Goal: Information Seeking & Learning: Learn about a topic

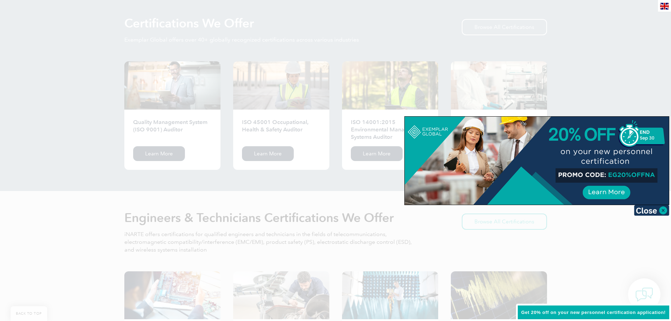
scroll to position [775, 0]
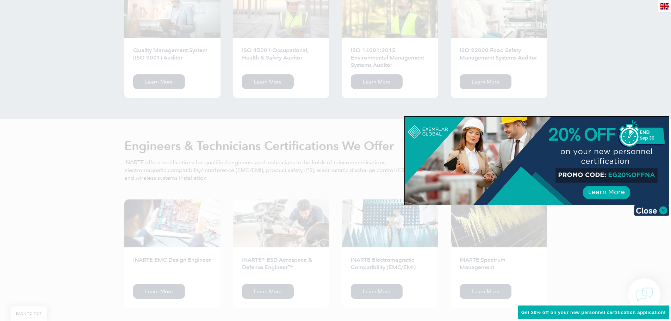
click at [293, 112] on div at bounding box center [335, 160] width 671 height 321
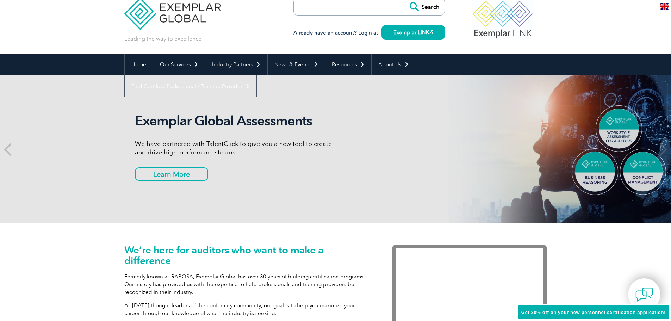
scroll to position [0, 0]
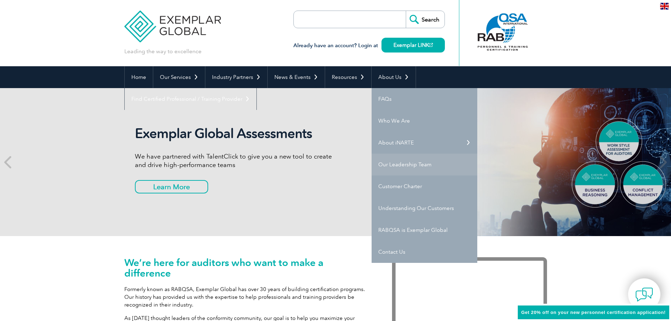
click at [431, 164] on link "Our Leadership Team" at bounding box center [425, 165] width 106 height 22
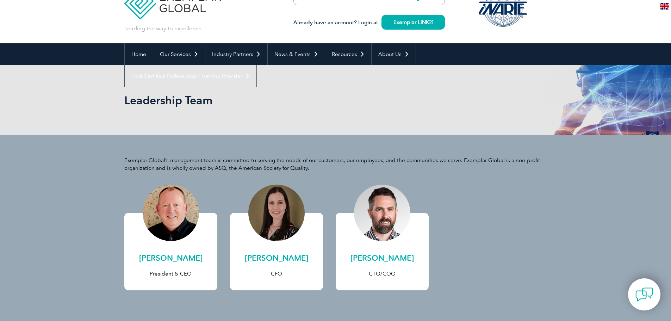
scroll to position [35, 0]
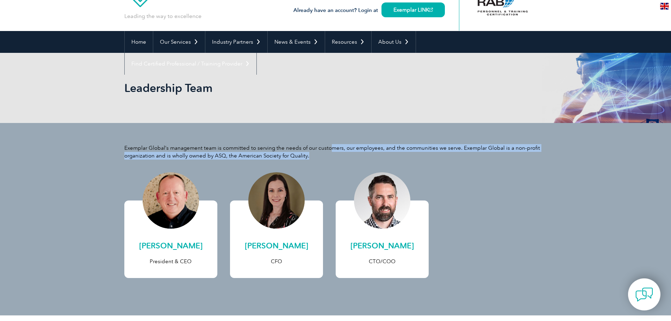
drag, startPoint x: 330, startPoint y: 147, endPoint x: 539, endPoint y: 158, distance: 209.9
click at [539, 158] on p "Exemplar Global’s management team is committed to serving the needs of our cust…" at bounding box center [335, 151] width 423 height 15
click at [544, 166] on div "Exemplar Global’s management team is committed to serving the needs of our cust…" at bounding box center [335, 219] width 423 height 192
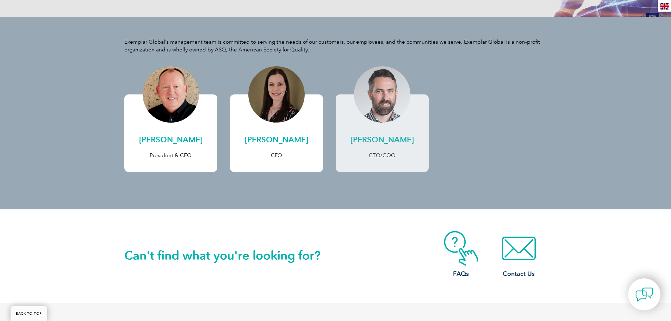
scroll to position [139, 0]
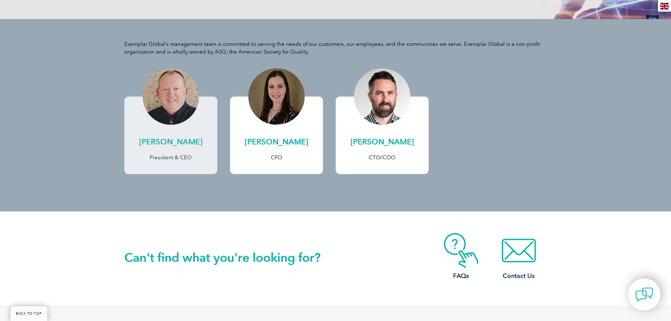
click at [175, 136] on link "Andrew Baines President & CEO" at bounding box center [170, 135] width 93 height 77
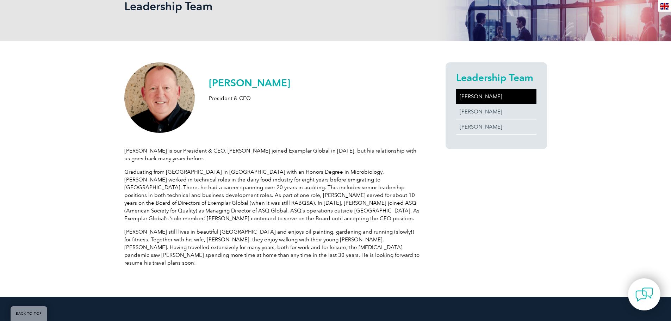
scroll to position [141, 0]
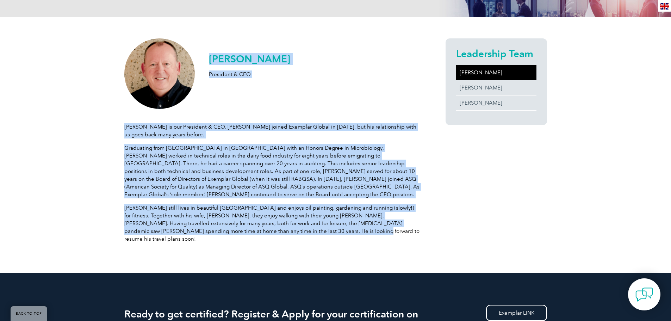
drag, startPoint x: 124, startPoint y: 128, endPoint x: 406, endPoint y: 223, distance: 298.4
click at [406, 223] on div "[PERSON_NAME] President & CEO [PERSON_NAME] is our President & CEO. [PERSON_NAM…" at bounding box center [335, 145] width 671 height 256
click at [327, 225] on p "[PERSON_NAME] still lives in beautiful [GEOGRAPHIC_DATA] and enjoys oil paintin…" at bounding box center [272, 223] width 296 height 39
drag, startPoint x: 294, startPoint y: 226, endPoint x: 125, endPoint y: 129, distance: 195.3
click at [125, 129] on div "[PERSON_NAME] is our President & CEO. [PERSON_NAME] joined Exemplar Global in […" at bounding box center [272, 178] width 296 height 139
